Goal: Use online tool/utility: Use online tool/utility

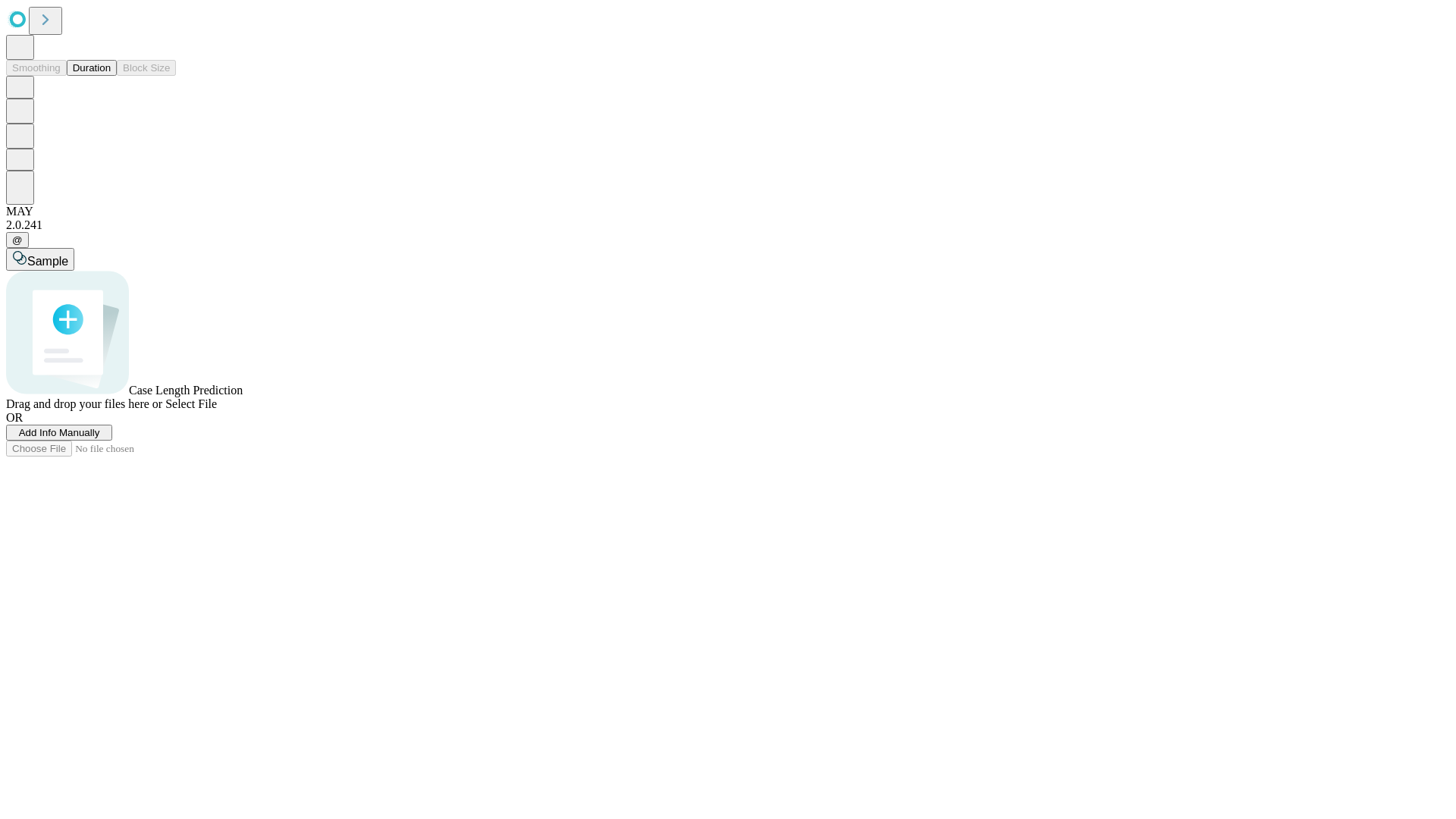
click at [217, 410] on span "Select File" at bounding box center [191, 404] width 52 height 13
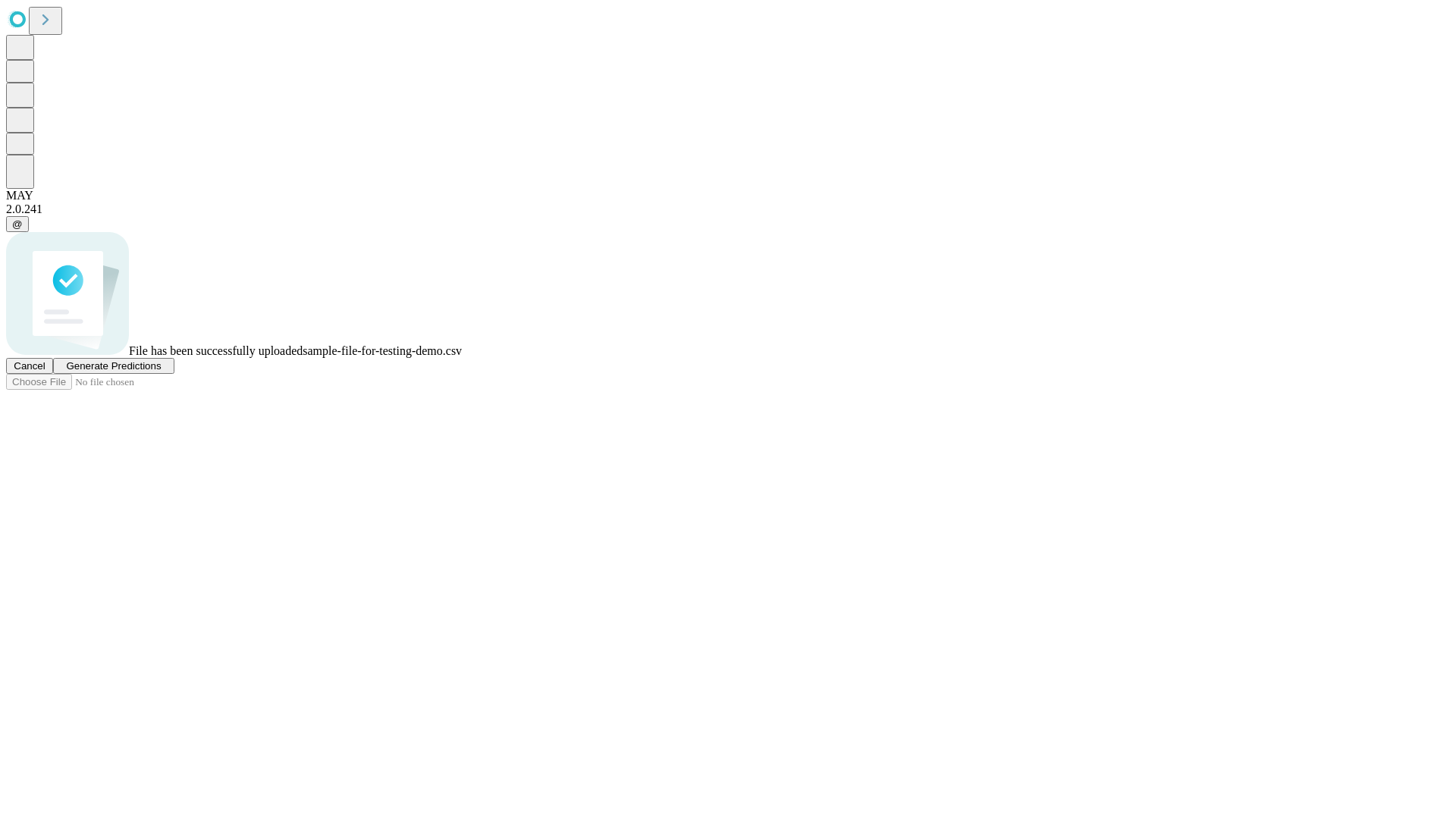
click at [161, 372] on span "Generate Predictions" at bounding box center [113, 366] width 95 height 12
